Goal: Obtain resource: Obtain resource

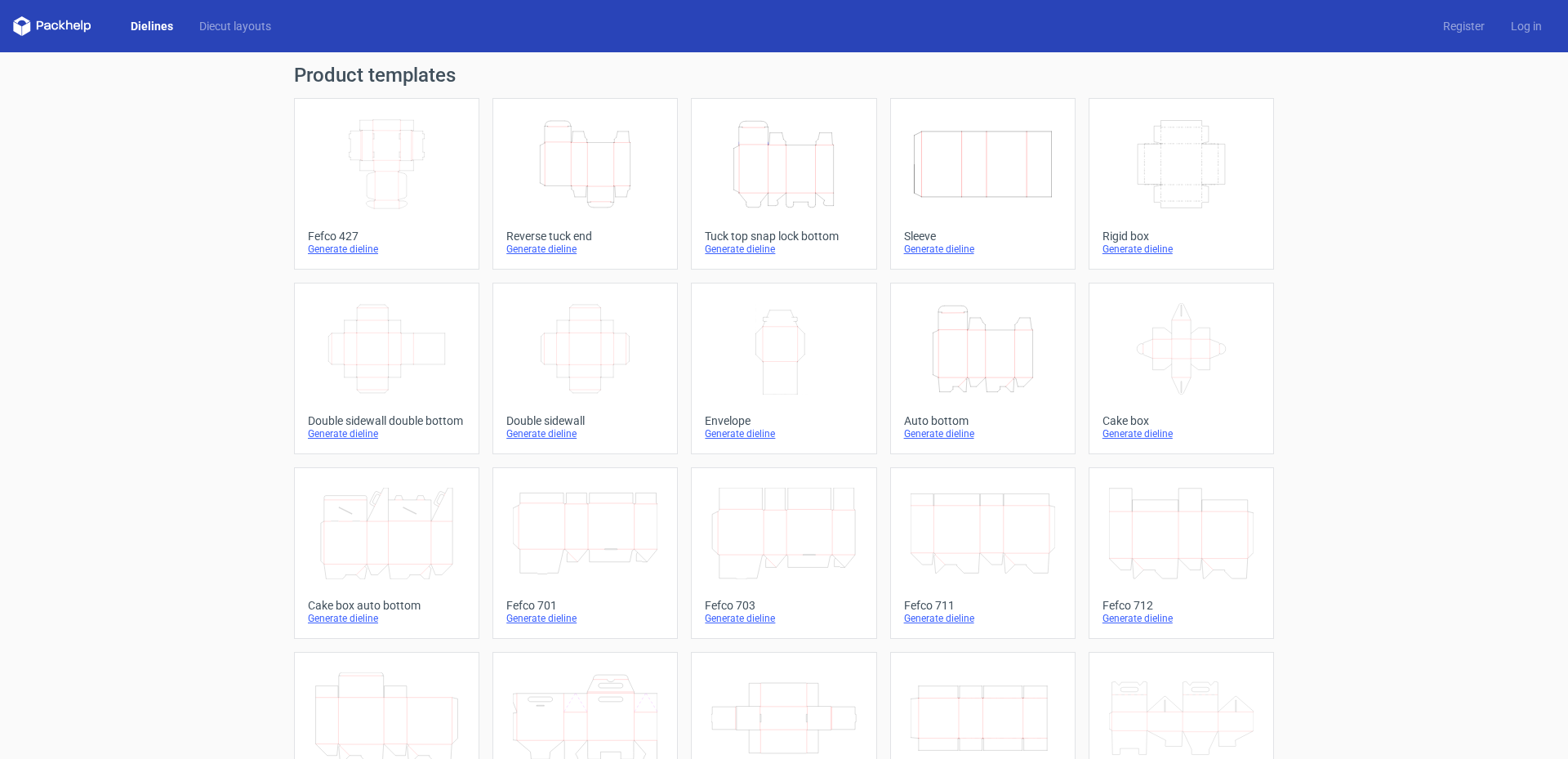
click at [358, 246] on div "Generate dieline" at bounding box center [387, 249] width 158 height 13
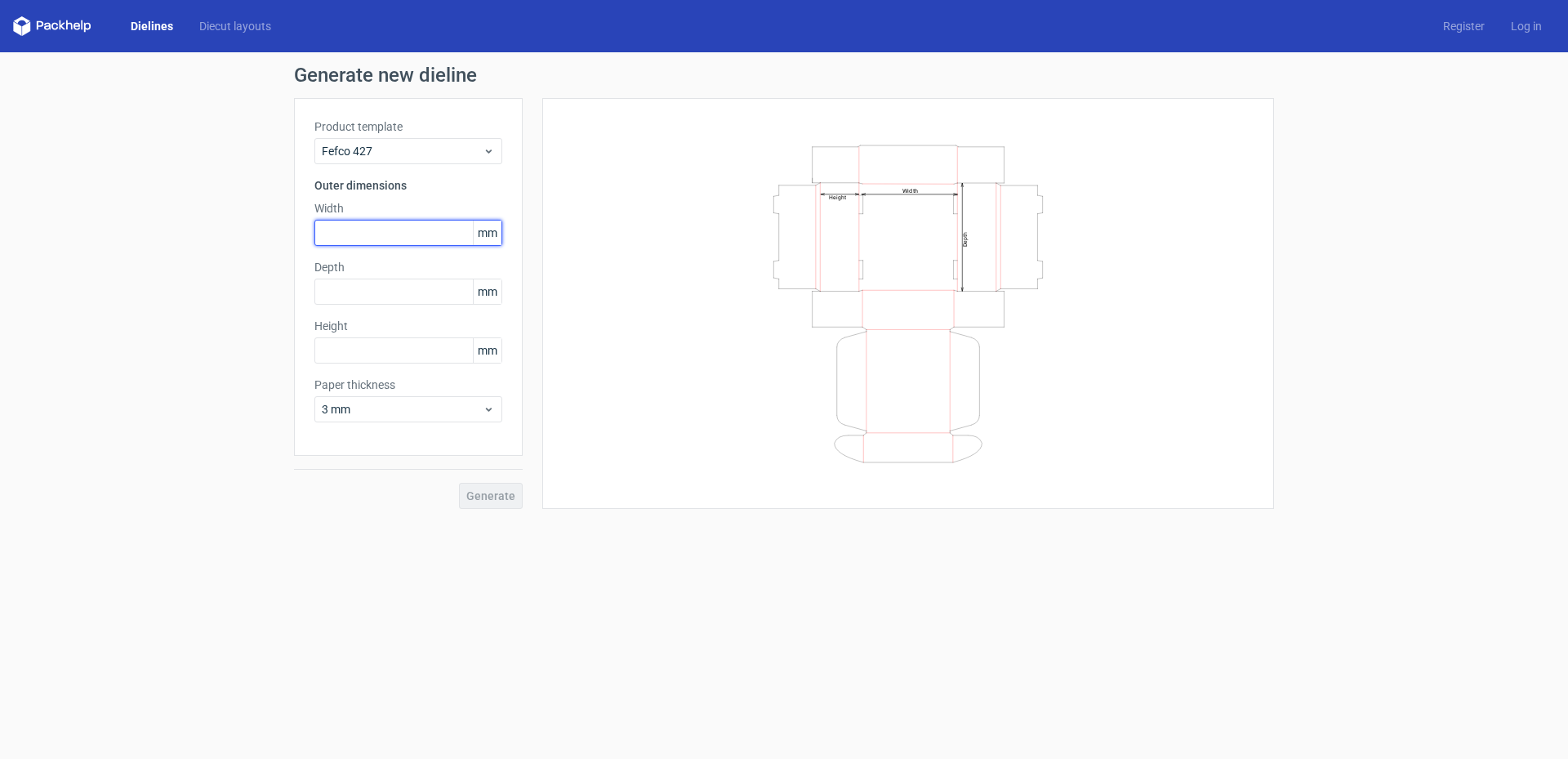
click at [446, 234] on input "text" at bounding box center [408, 233] width 188 height 26
type input "230"
click at [428, 290] on input "text" at bounding box center [408, 292] width 188 height 26
type input "170"
click at [410, 349] on input "text" at bounding box center [408, 351] width 188 height 26
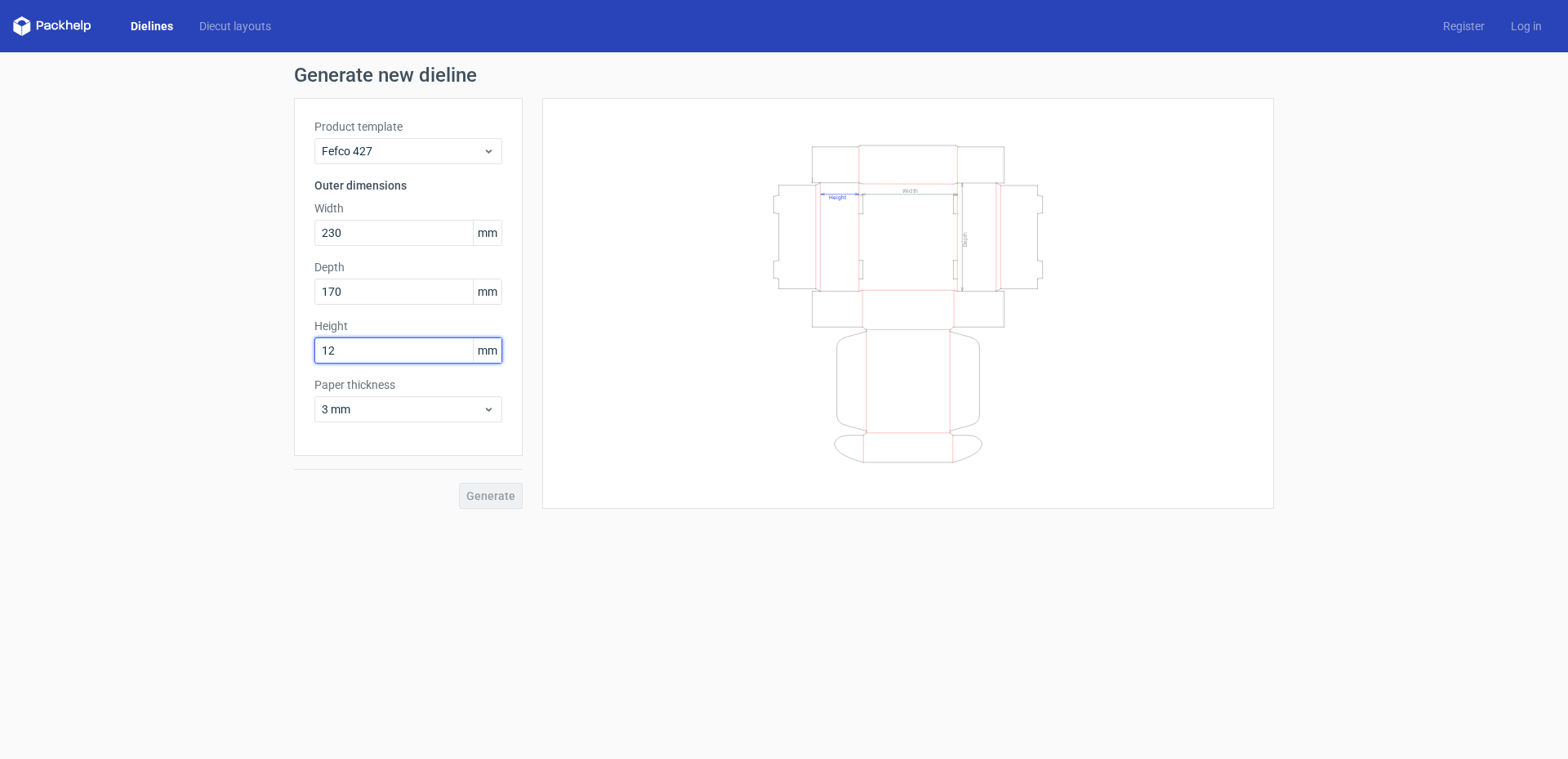
type input "120"
click at [504, 495] on span "Generate" at bounding box center [490, 495] width 49 height 11
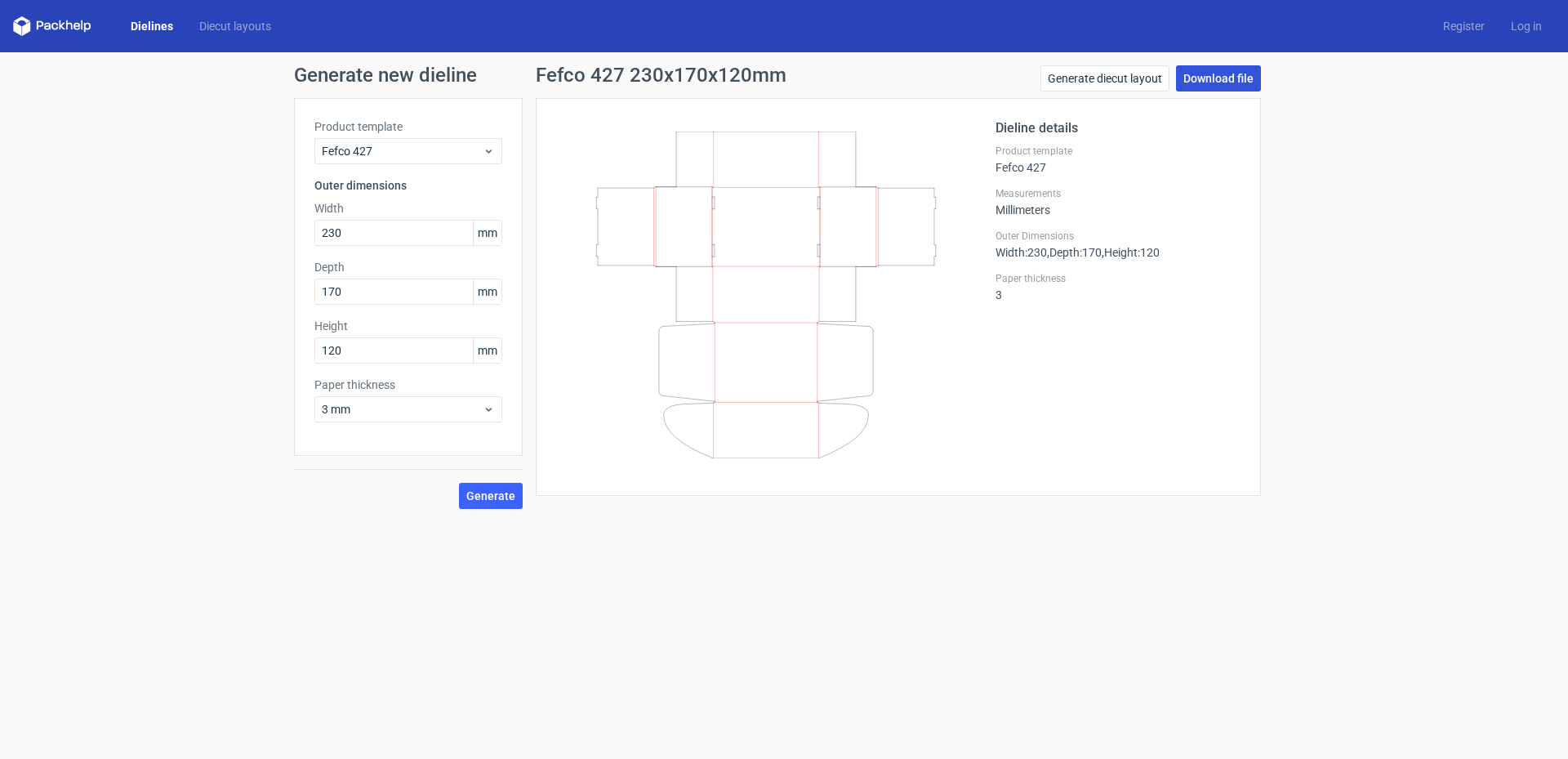
click at [1216, 83] on link "Download file" at bounding box center [1217, 78] width 85 height 26
